Goal: Task Accomplishment & Management: Manage account settings

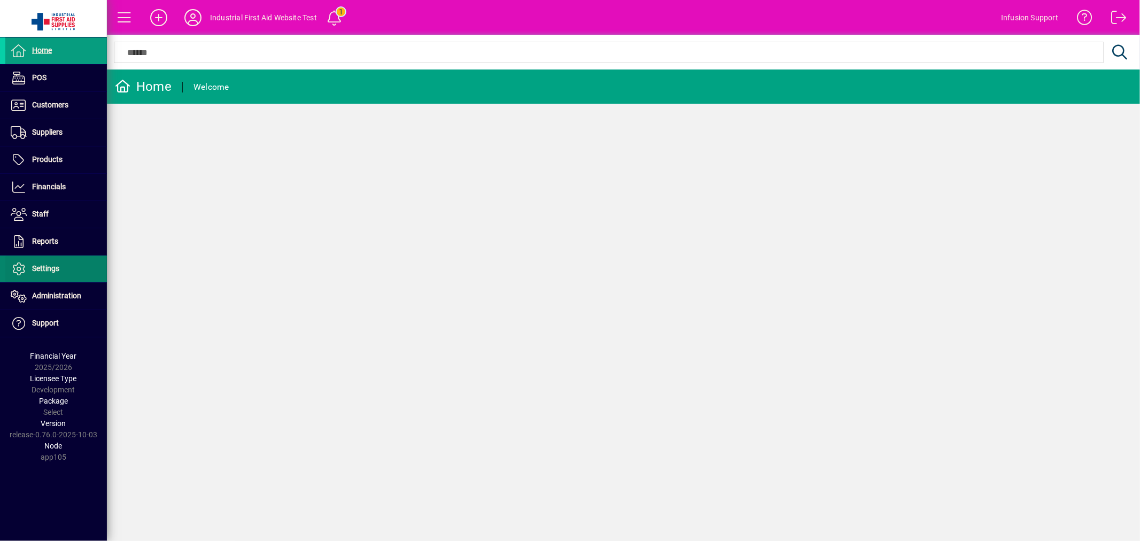
click at [47, 265] on span "Settings" at bounding box center [45, 268] width 27 height 9
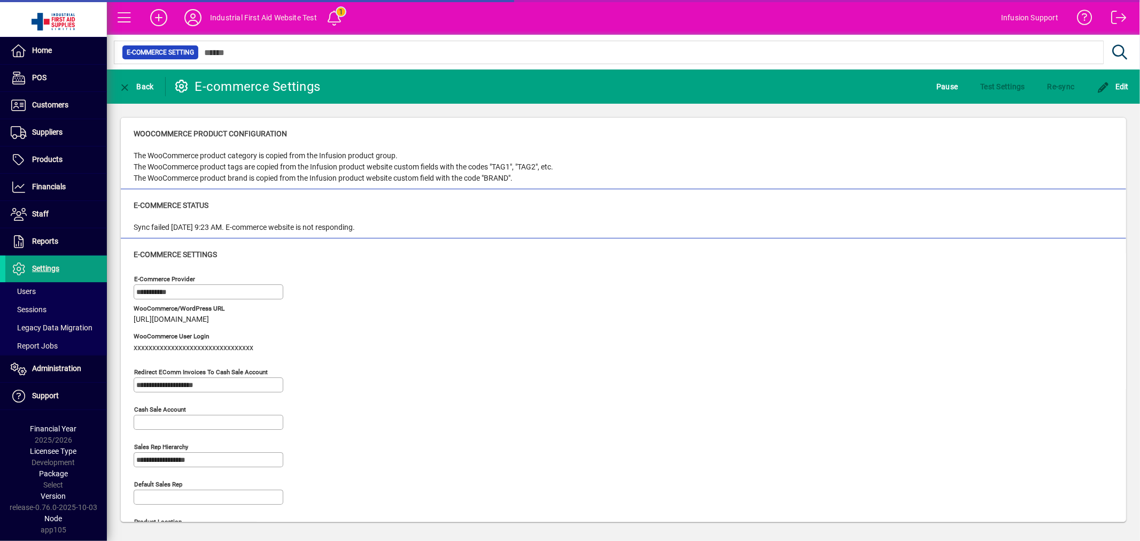
type input "**********"
click at [672, 296] on div "**********" at bounding box center [623, 534] width 979 height 529
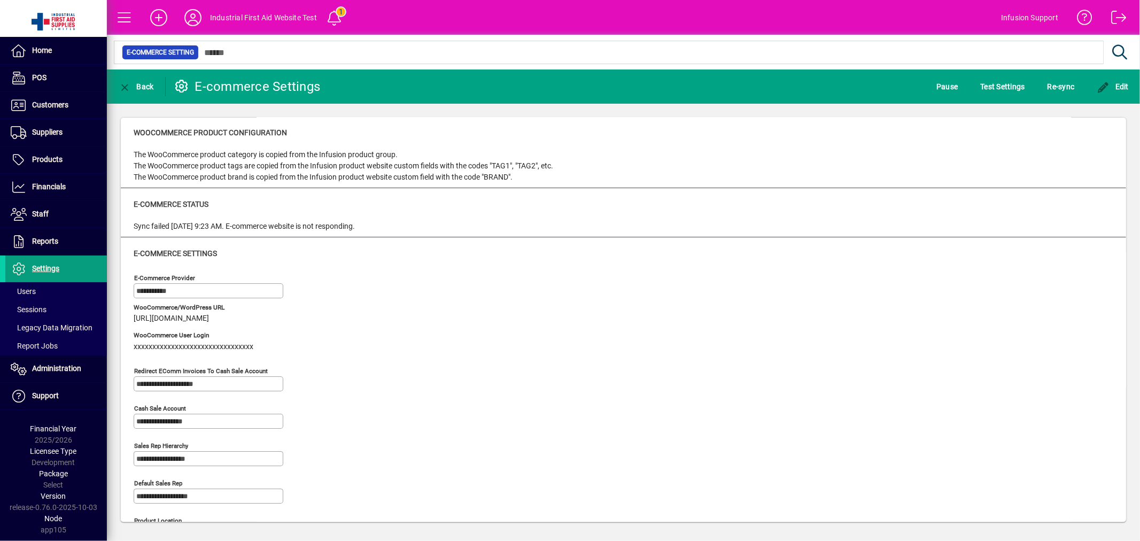
click at [698, 311] on div "**********" at bounding box center [623, 534] width 979 height 529
